Goal: Task Accomplishment & Management: Complete application form

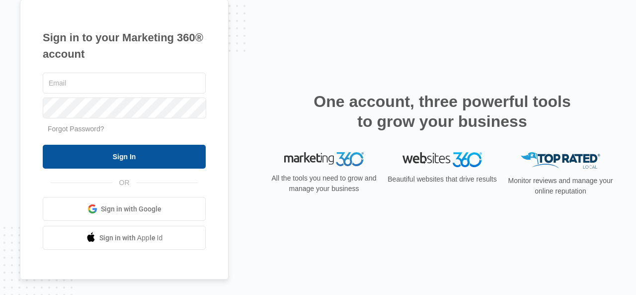
type input "[EMAIL_ADDRESS][DOMAIN_NAME]"
click at [129, 163] on input "Sign In" at bounding box center [124, 157] width 163 height 24
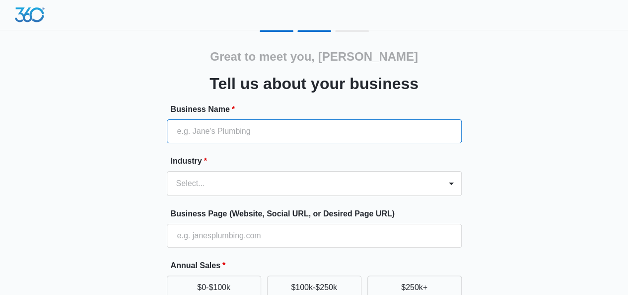
click at [226, 141] on input "Business Name *" at bounding box center [314, 131] width 295 height 24
type input "SEQOPS"
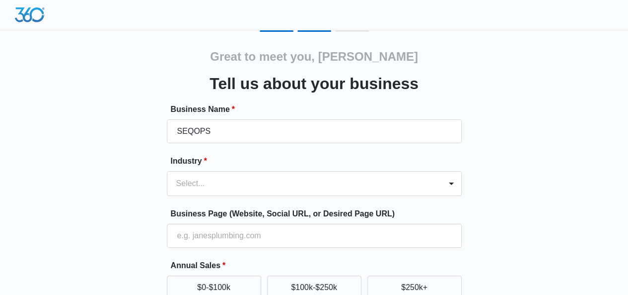
type input "102525520"
click at [245, 182] on div "Select..." at bounding box center [314, 183] width 295 height 25
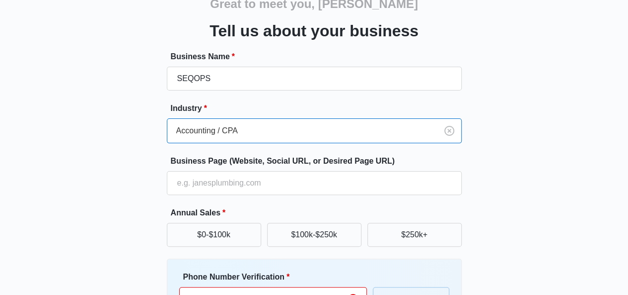
scroll to position [61, 0]
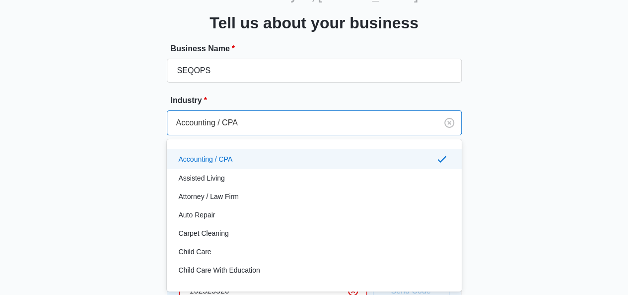
click at [225, 117] on div at bounding box center [300, 123] width 248 height 14
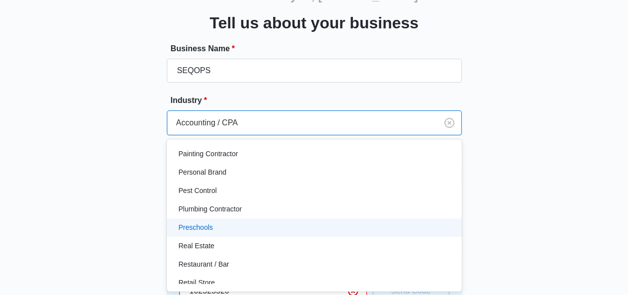
scroll to position [770, 0]
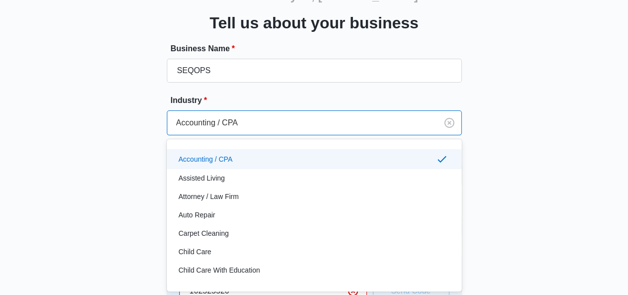
click at [340, 114] on div "Accounting / CPA" at bounding box center [302, 123] width 270 height 24
click at [259, 118] on div at bounding box center [300, 123] width 248 height 14
click at [242, 157] on div "Accounting / CPA" at bounding box center [313, 159] width 269 height 12
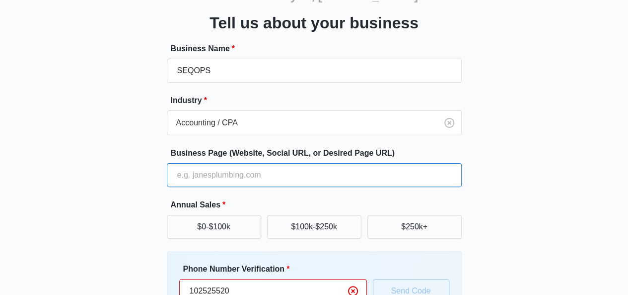
click at [210, 173] on input "Business Page (Website, Social URL, or Desired Page URL)" at bounding box center [314, 175] width 295 height 24
type input "[URL][DOMAIN_NAME]"
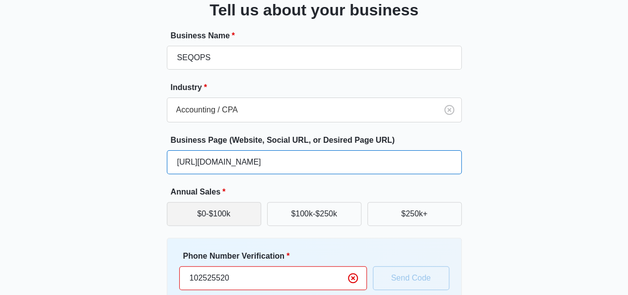
scroll to position [110, 0]
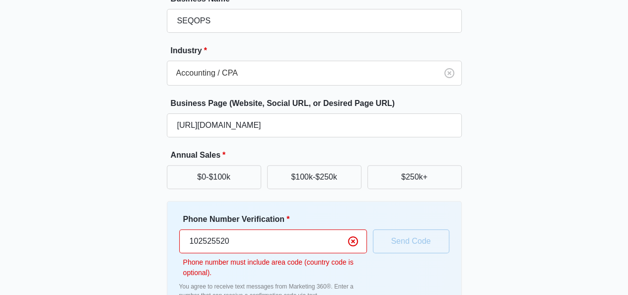
click at [243, 232] on input "102525520" at bounding box center [273, 241] width 188 height 24
click at [258, 241] on input "102525520" at bounding box center [273, 241] width 188 height 24
drag, startPoint x: 232, startPoint y: 242, endPoint x: 108, endPoint y: 225, distance: 125.4
click at [108, 225] on div "Great to meet you, Johnson Tell us about your business Business Name * SEQOPS I…" at bounding box center [314, 134] width 596 height 428
